Goal: Check status

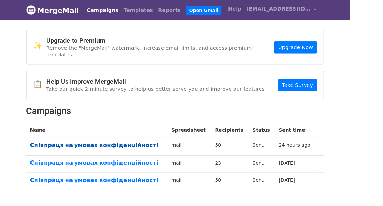
click at [67, 155] on link "Співпраця на умовах конфіденційності" at bounding box center [106, 159] width 147 height 8
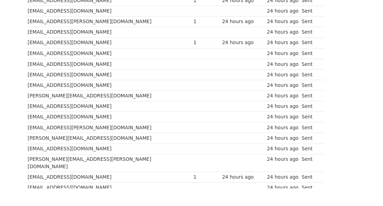
scroll to position [551, 0]
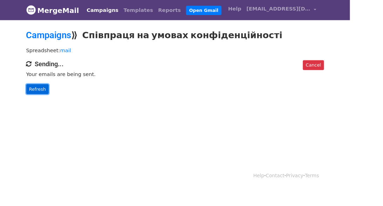
click at [30, 100] on link "Refresh" at bounding box center [41, 97] width 25 height 11
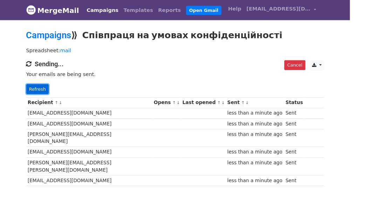
click at [32, 92] on link "Refresh" at bounding box center [41, 97] width 25 height 11
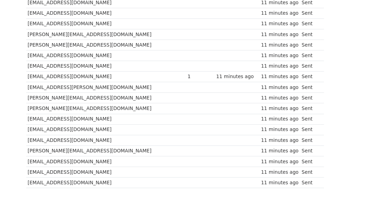
scroll to position [551, 0]
